Goal: Find specific page/section: Find specific page/section

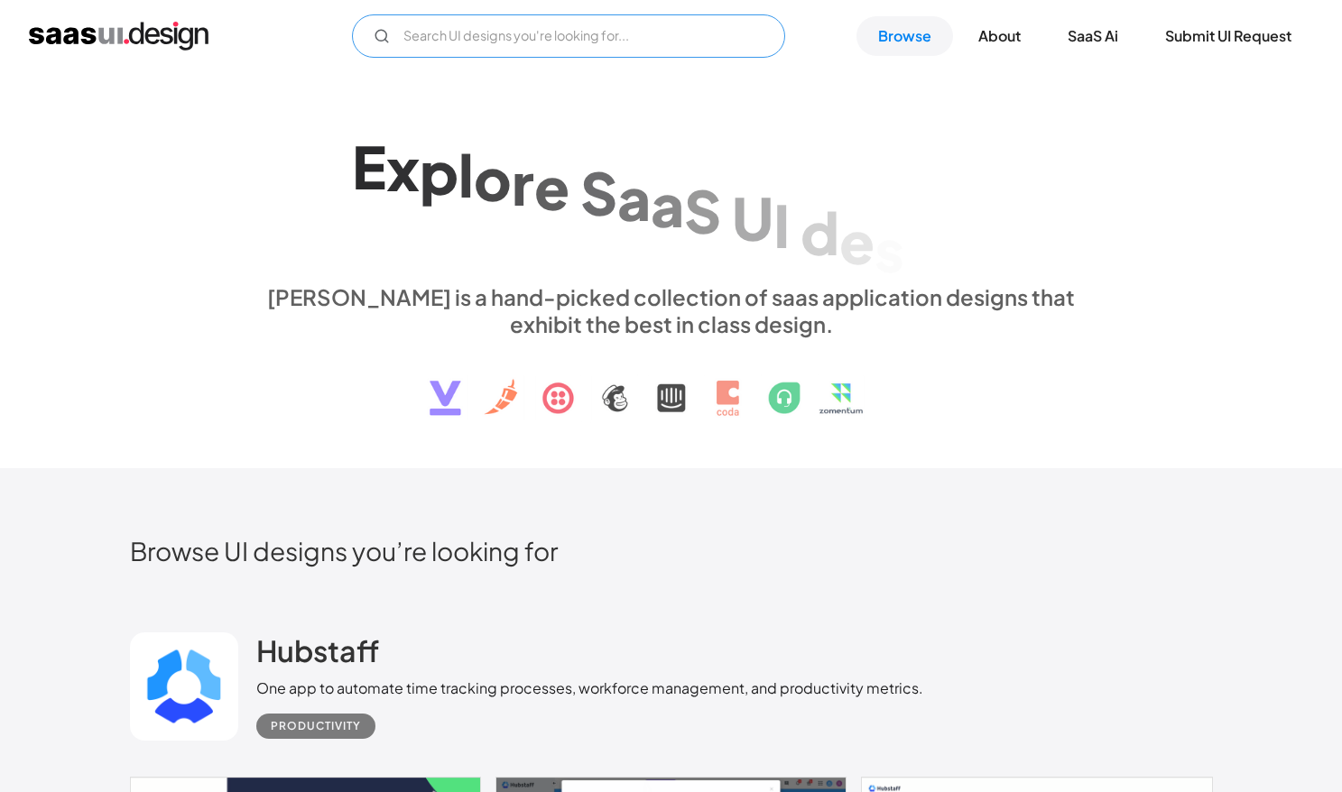
click at [504, 43] on input "Email Form" at bounding box center [568, 35] width 433 height 43
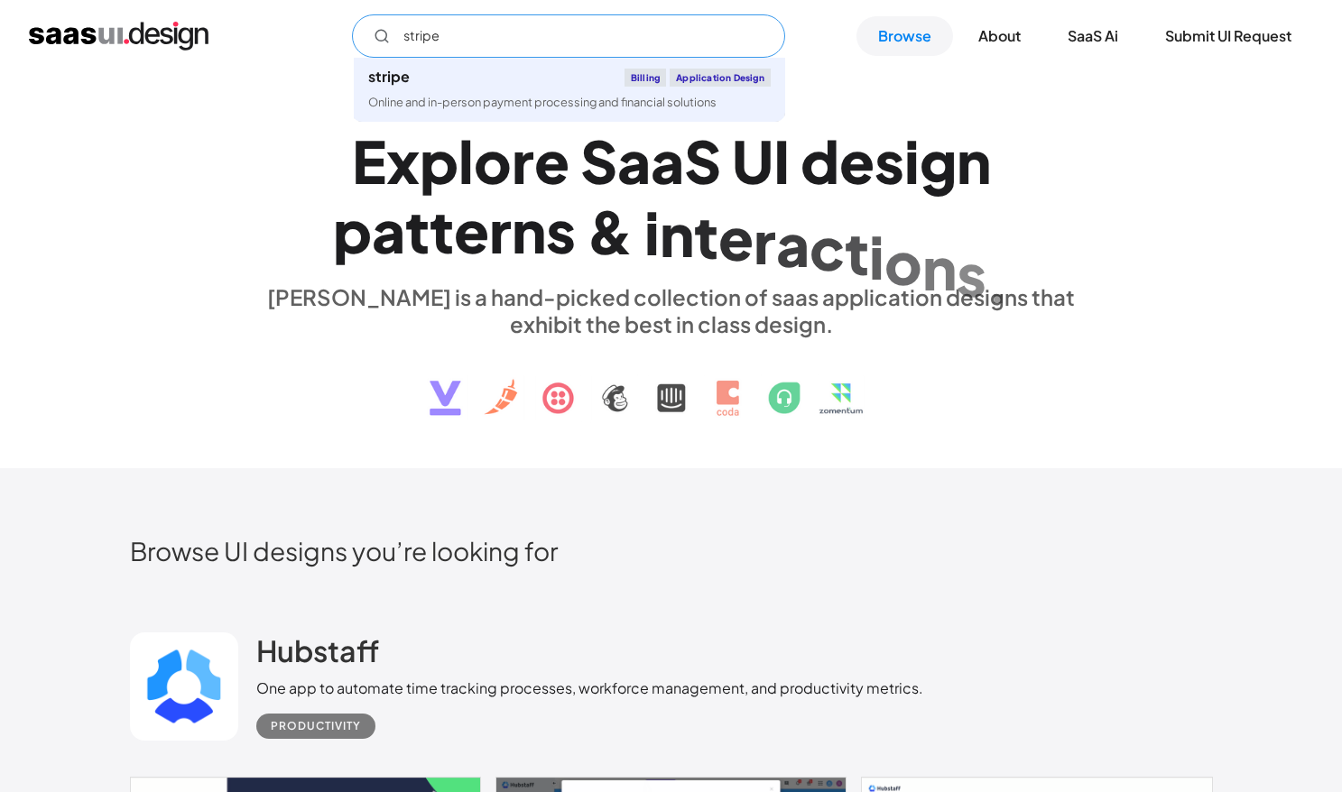
type input "stripe"
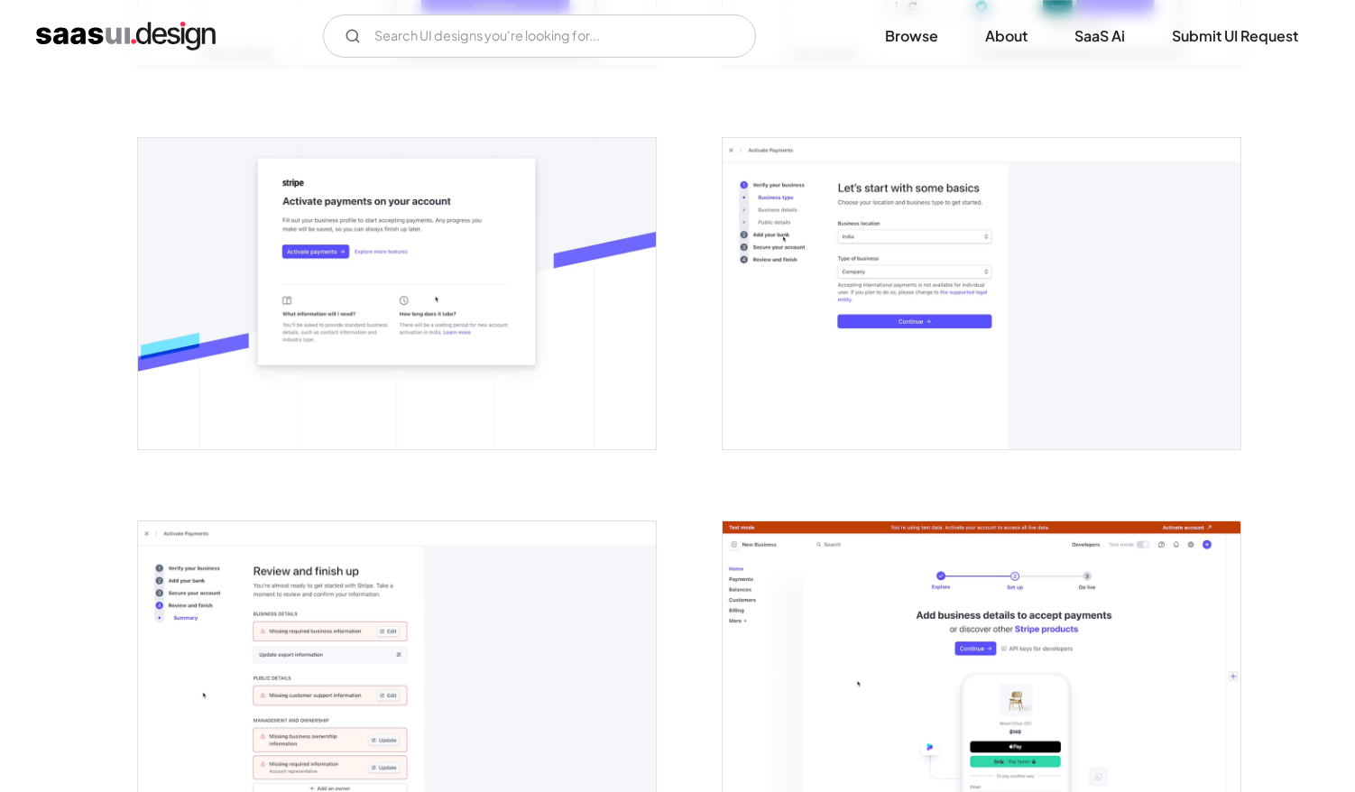
scroll to position [1049, 0]
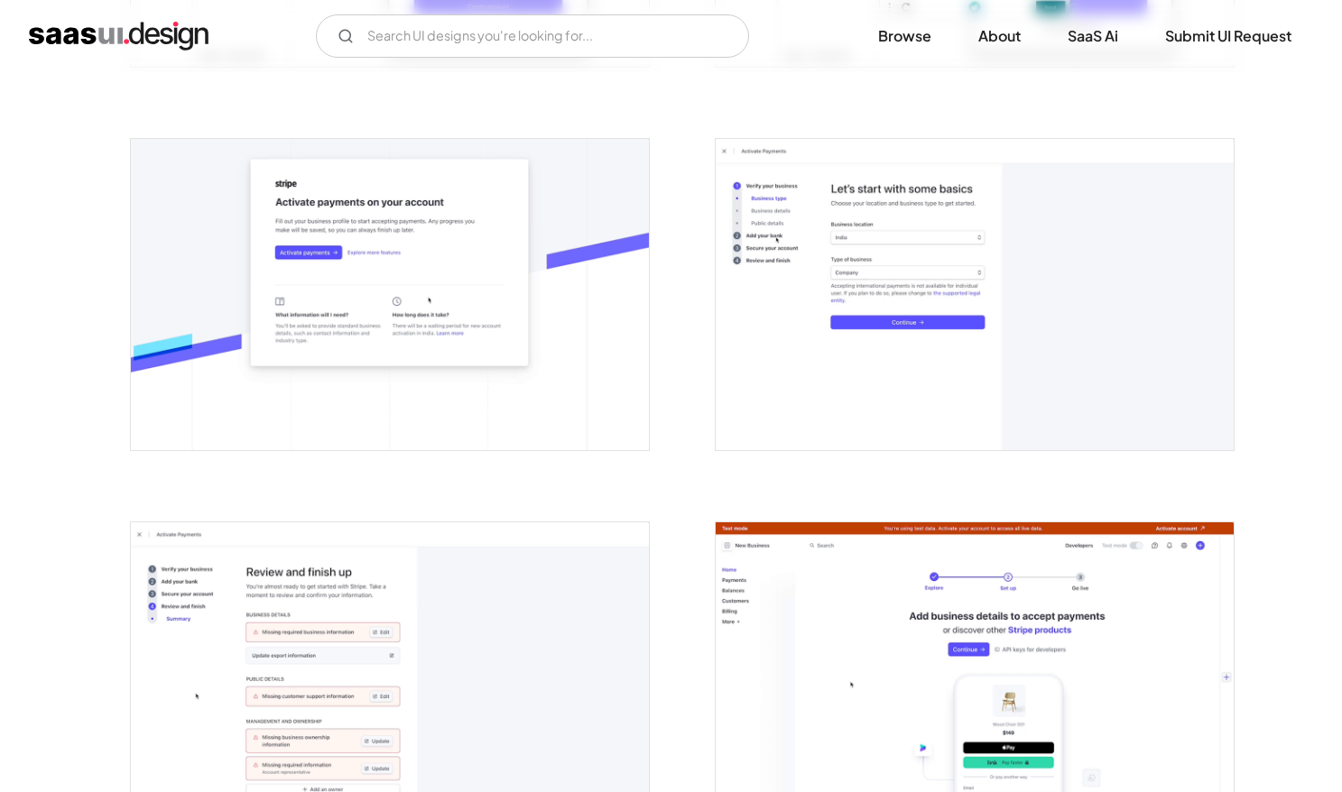
click at [761, 301] on img "open lightbox" at bounding box center [974, 294] width 518 height 310
